Goal: Transaction & Acquisition: Purchase product/service

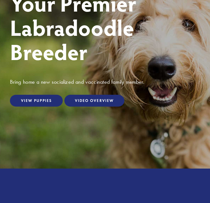
scroll to position [77, 0]
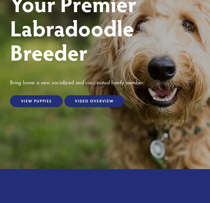
click at [40, 100] on link "View Puppies" at bounding box center [36, 101] width 53 height 12
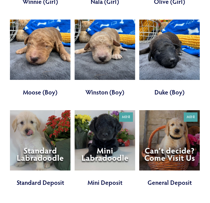
scroll to position [1292, 0]
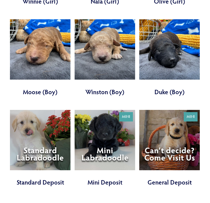
click at [50, 110] on link at bounding box center [40, 148] width 60 height 77
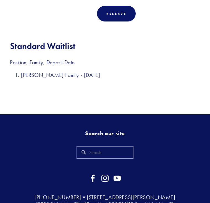
scroll to position [262, 0]
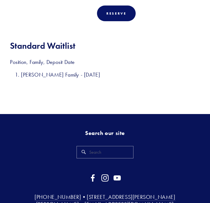
click at [169, 77] on h3 "Mika Family - 6/18/25" at bounding box center [110, 74] width 179 height 7
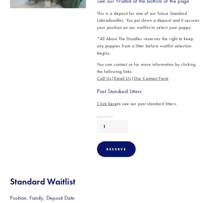
scroll to position [127, 0]
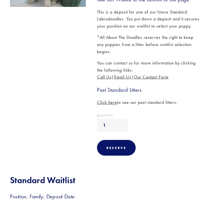
click at [111, 105] on span "Click here" at bounding box center [107, 102] width 20 height 5
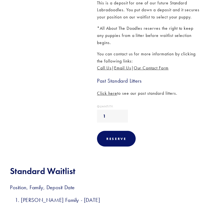
scroll to position [44, 0]
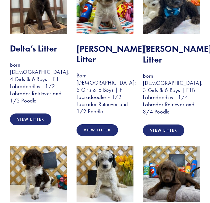
scroll to position [1293, 0]
